Goal: Task Accomplishment & Management: Understand process/instructions

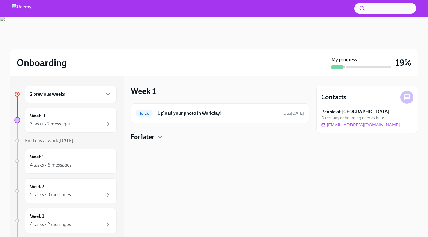
click at [221, 116] on h6 "Upload your photo in Workday!" at bounding box center [218, 113] width 121 height 7
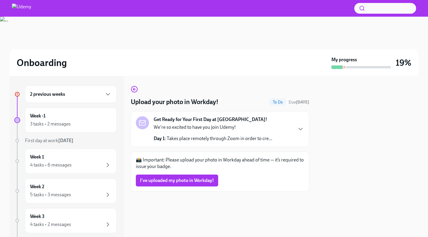
click at [179, 119] on strong "Get Ready for Your First Day at Udemy!" at bounding box center [211, 119] width 114 height 7
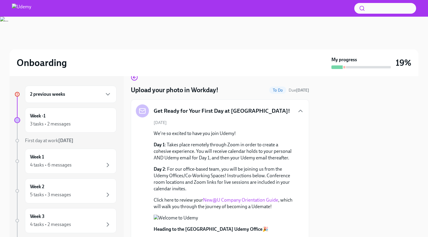
scroll to position [7, 0]
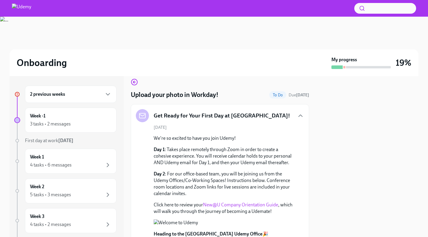
click at [55, 94] on h6 "2 previous weeks" at bounding box center [47, 94] width 35 height 7
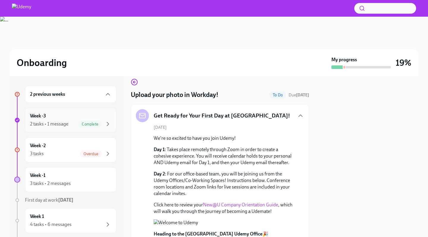
click at [67, 122] on div "2 tasks • 1 message" at bounding box center [49, 124] width 38 height 7
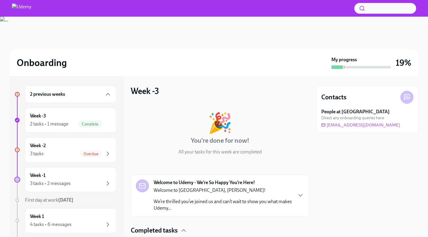
click at [42, 97] on h6 "2 previous weeks" at bounding box center [47, 94] width 35 height 7
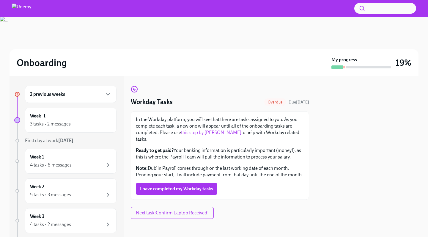
click at [56, 97] on h6 "2 previous weeks" at bounding box center [47, 94] width 35 height 7
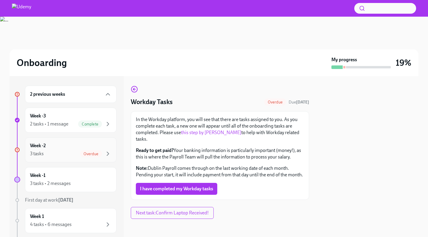
click at [44, 151] on div "3 tasks" at bounding box center [37, 153] width 14 height 7
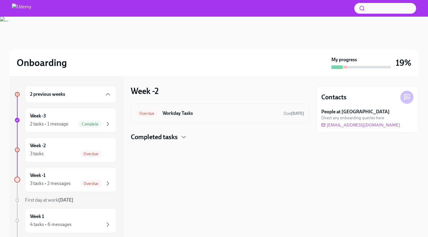
click at [187, 115] on h6 "Workday Tasks" at bounding box center [221, 113] width 116 height 7
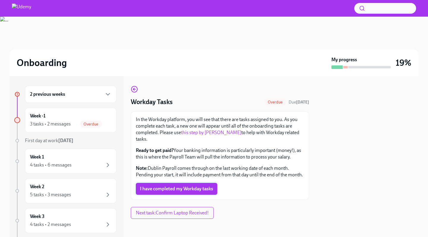
click at [181, 186] on span "I have completed my Workday tasks" at bounding box center [176, 189] width 73 height 6
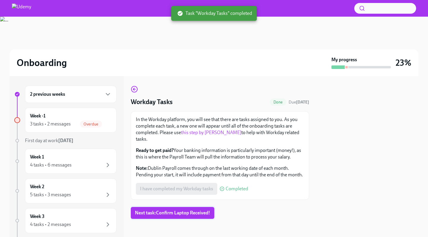
click at [198, 210] on span "Next task : Confirm Laptop Received!" at bounding box center [172, 213] width 75 height 6
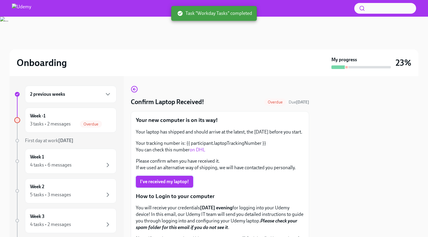
click at [183, 181] on span "I've received my laptop!" at bounding box center [164, 182] width 49 height 6
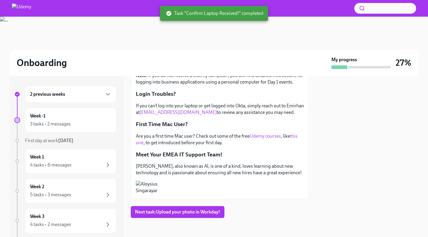
scroll to position [205, 0]
